Goal: Check status: Check status

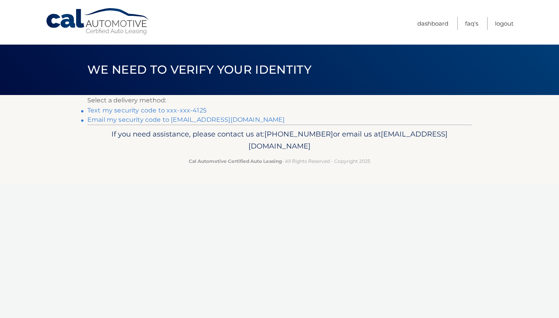
click at [167, 109] on link "Text my security code to xxx-xxx-4125" at bounding box center [146, 110] width 119 height 7
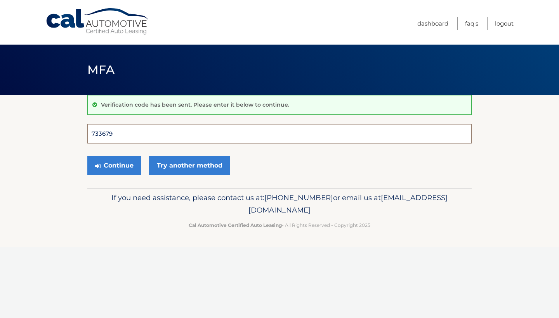
type input "733679"
click at [114, 165] on button "Continue" at bounding box center [114, 165] width 54 height 19
click at [125, 171] on button "Continue" at bounding box center [114, 165] width 54 height 19
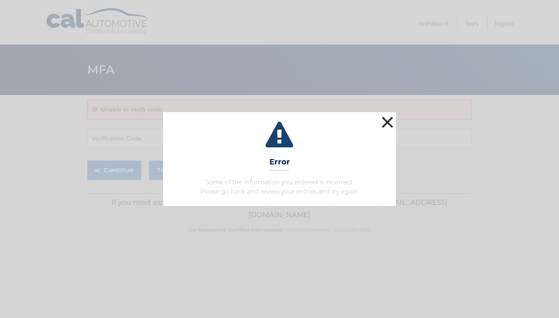
click at [391, 122] on button "×" at bounding box center [388, 123] width 16 height 16
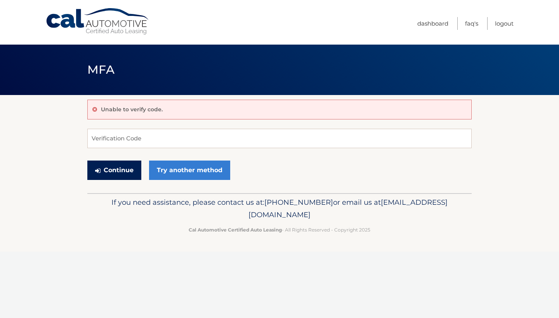
click at [106, 171] on button "Continue" at bounding box center [114, 170] width 54 height 19
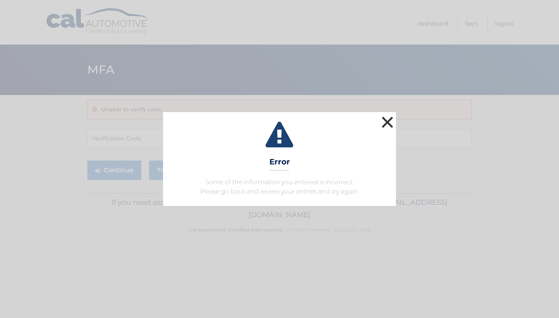
click at [387, 124] on button "×" at bounding box center [388, 123] width 16 height 16
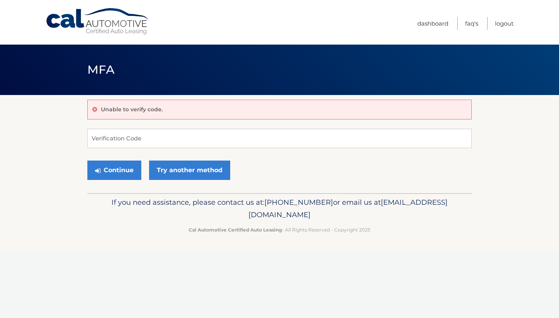
click at [116, 22] on link "Cal Automotive" at bounding box center [97, 22] width 105 height 28
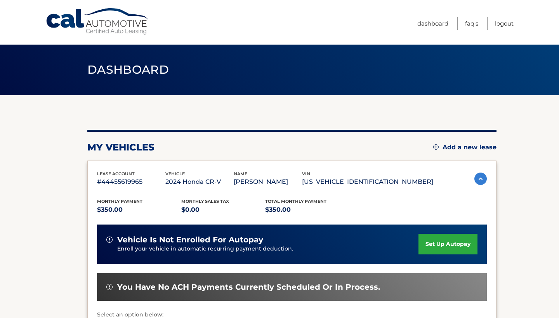
scroll to position [75, 0]
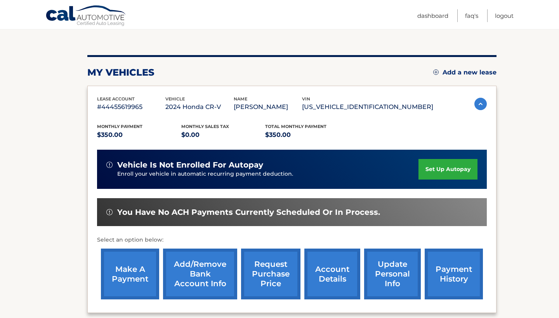
click at [453, 270] on link "payment history" at bounding box center [454, 274] width 58 height 51
